Goal: Task Accomplishment & Management: Manage account settings

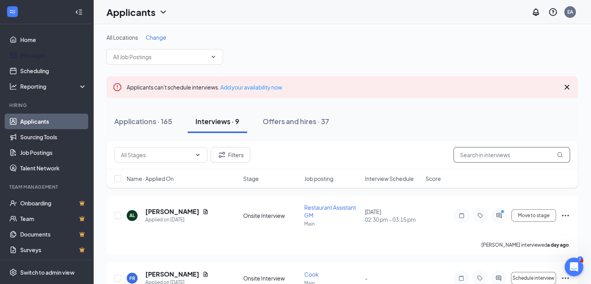
click at [527, 153] on input "text" at bounding box center [511, 155] width 117 height 16
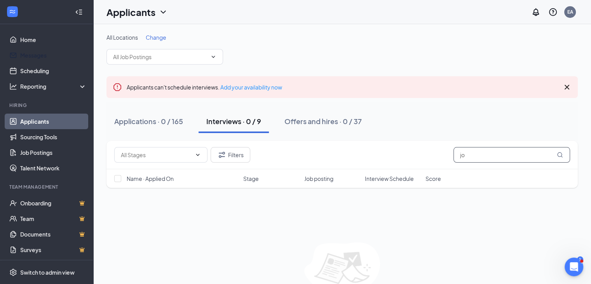
type input "j"
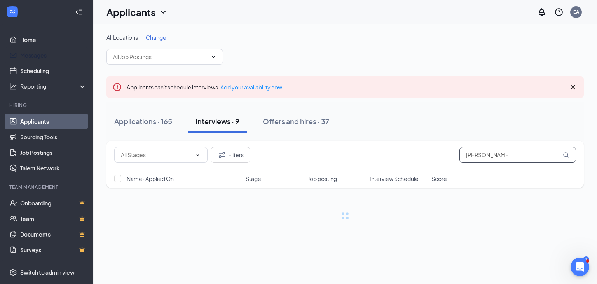
type input "[PERSON_NAME]"
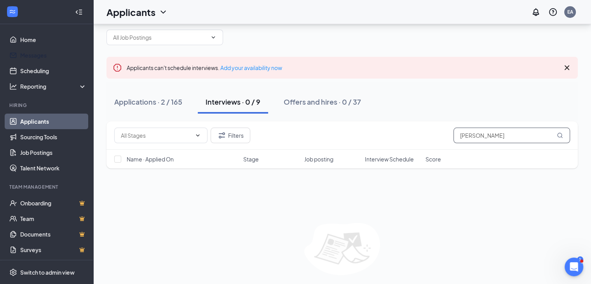
scroll to position [43, 0]
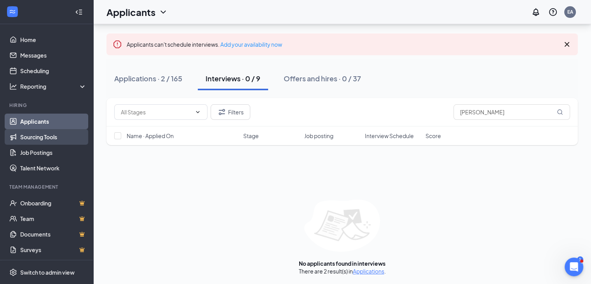
click at [39, 132] on link "Sourcing Tools" at bounding box center [53, 137] width 66 height 16
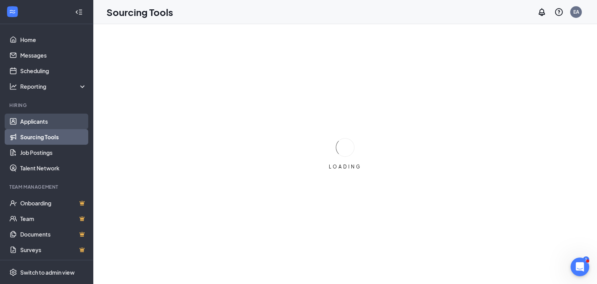
click at [38, 125] on link "Applicants" at bounding box center [53, 121] width 66 height 16
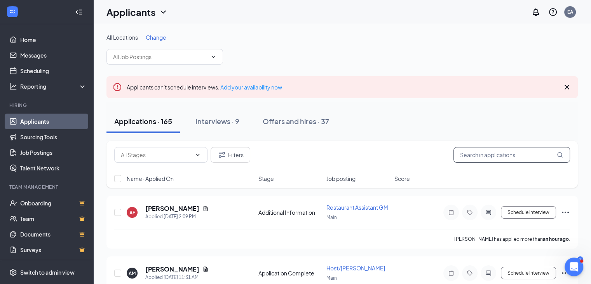
click at [472, 153] on input "text" at bounding box center [511, 155] width 117 height 16
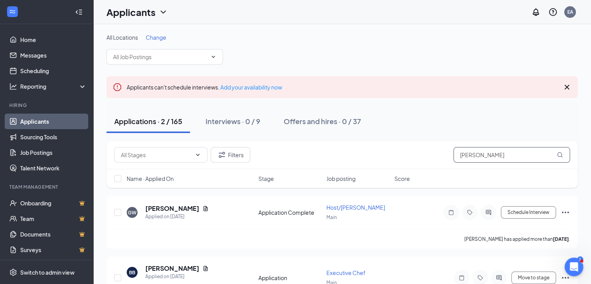
scroll to position [43, 0]
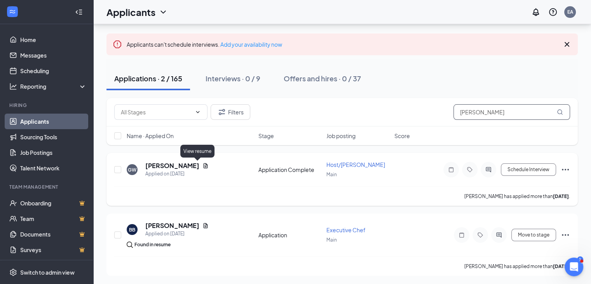
type input "[PERSON_NAME]"
click at [202, 164] on icon "Document" at bounding box center [205, 165] width 6 height 6
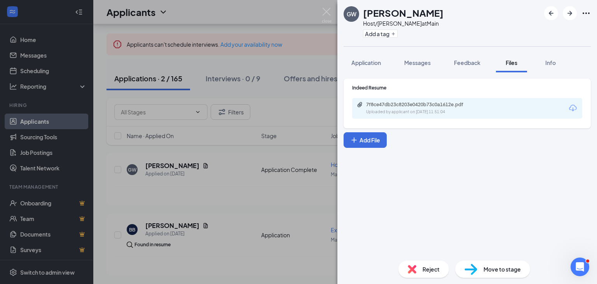
click at [428, 115] on div "7f8ce47db23c8203e0420b73c0a1612e.pdf Uploaded by applicant on [DATE] 11:51:04" at bounding box center [467, 108] width 230 height 21
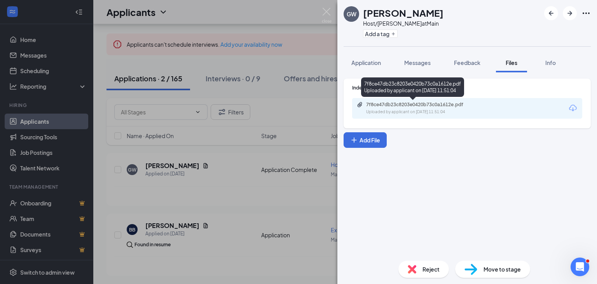
click at [430, 103] on div "7f8ce47db23c8203e0420b73c0a1612e.pdf" at bounding box center [420, 104] width 109 height 6
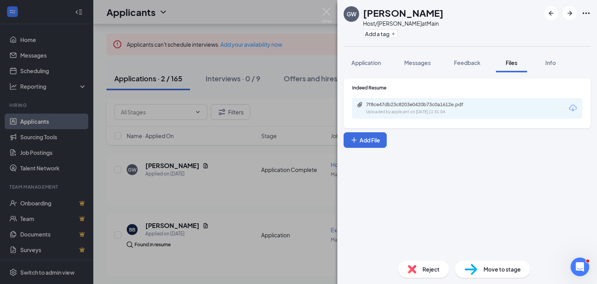
click at [276, 208] on div "GW [PERSON_NAME] Host/[PERSON_NAME] at Main Add a tag Application Messages Feed…" at bounding box center [298, 142] width 597 height 284
